Goal: Use online tool/utility: Utilize a website feature to perform a specific function

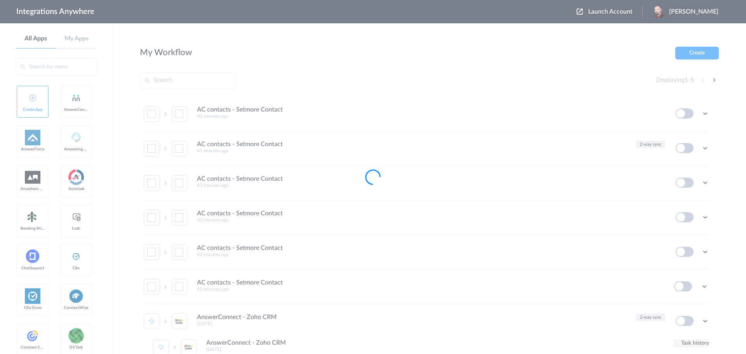
click at [621, 0] on body "Integrations Anywhere Launch Account Josh Reese My Account Logout All Apps My A…" at bounding box center [373, 0] width 746 height 0
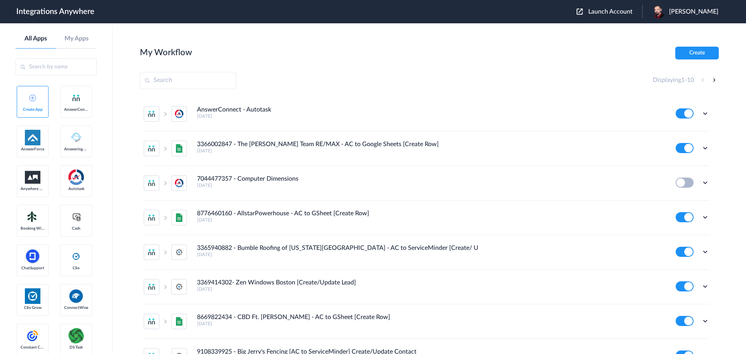
click at [621, 12] on span "Launch Account" at bounding box center [610, 12] width 44 height 6
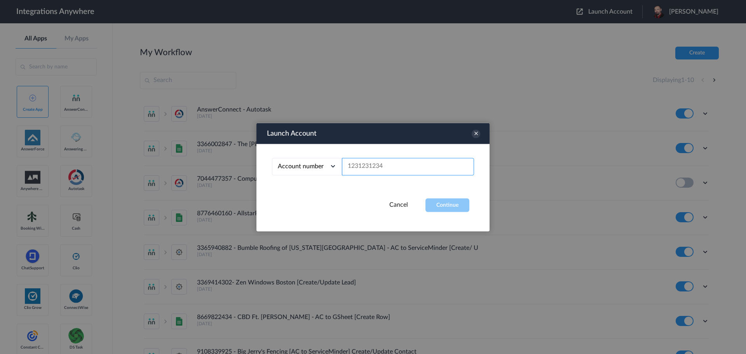
paste input "2525854884"
type input "2525854884"
click at [451, 206] on button "Continue" at bounding box center [447, 205] width 44 height 14
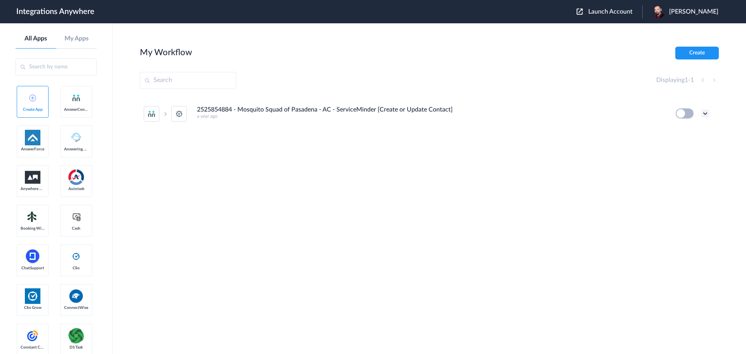
click at [704, 112] on icon at bounding box center [705, 114] width 8 height 8
click at [680, 131] on link "Edit" at bounding box center [673, 131] width 19 height 5
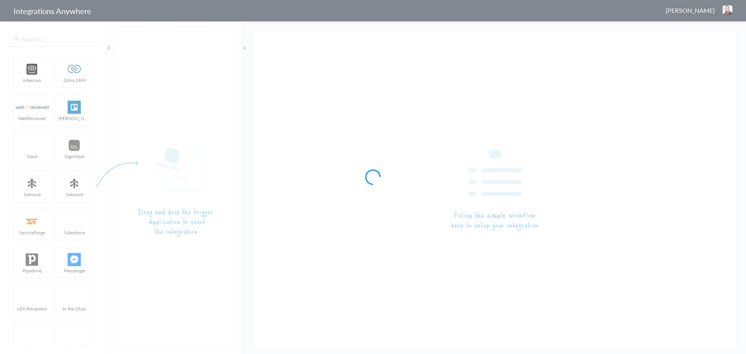
type input "2525854884 - Mosquito Squad of Pasadena - AC - ServiceMinder [Create or Update …"
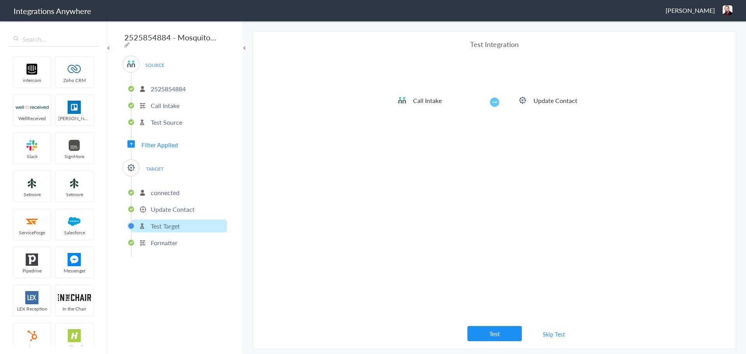
click at [163, 119] on p "Test Source" at bounding box center [166, 122] width 31 height 9
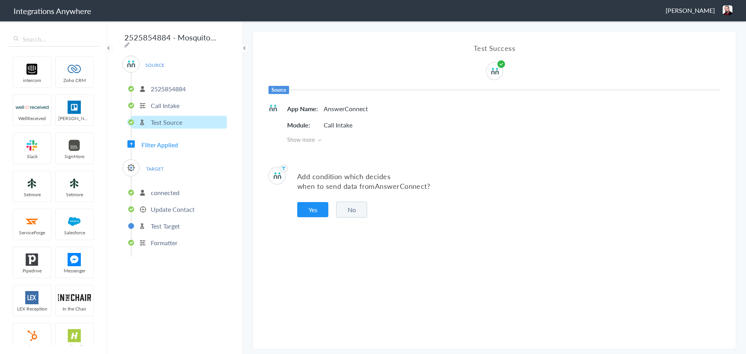
click at [159, 188] on p "connected" at bounding box center [165, 192] width 29 height 9
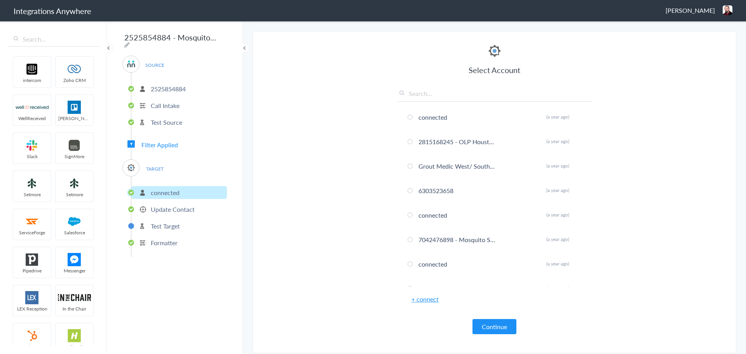
scroll to position [139, 0]
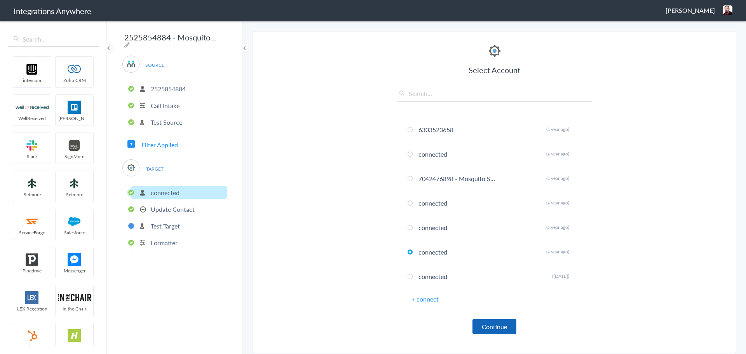
click at [506, 331] on button "Continue" at bounding box center [494, 326] width 44 height 15
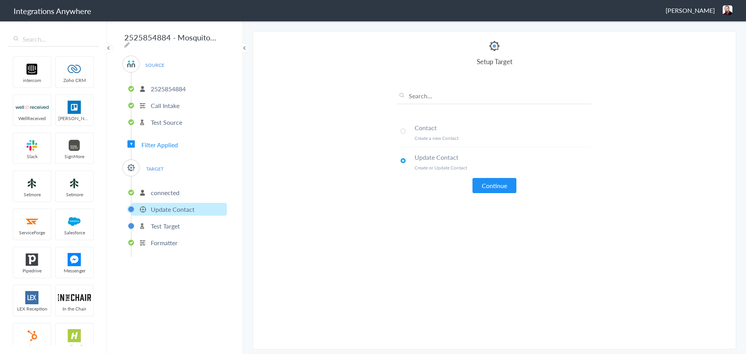
click at [168, 188] on p "connected" at bounding box center [165, 192] width 29 height 9
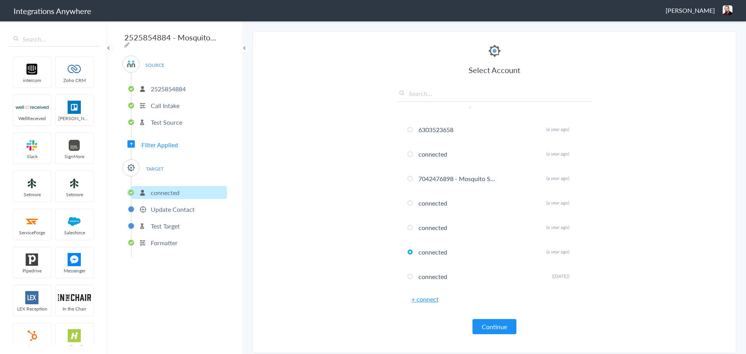
click at [170, 205] on p "Update Contact" at bounding box center [173, 209] width 44 height 9
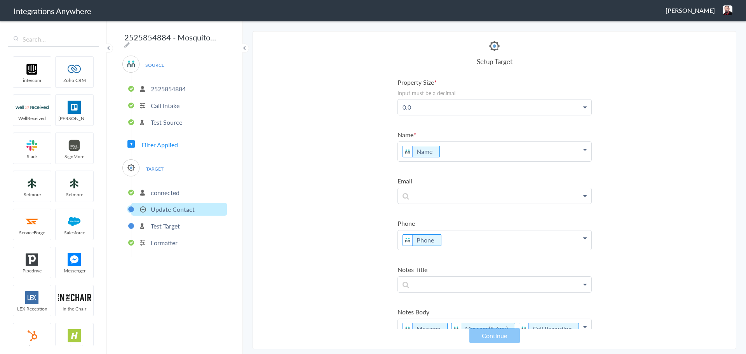
click at [178, 189] on p "connected" at bounding box center [165, 192] width 29 height 9
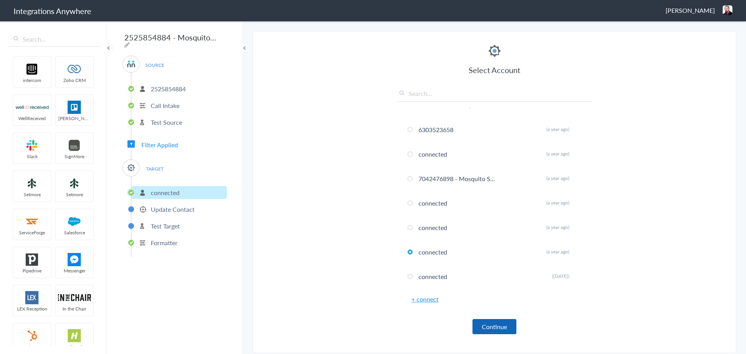
click at [504, 329] on button "Continue" at bounding box center [494, 326] width 44 height 15
